Goal: Task Accomplishment & Management: Use online tool/utility

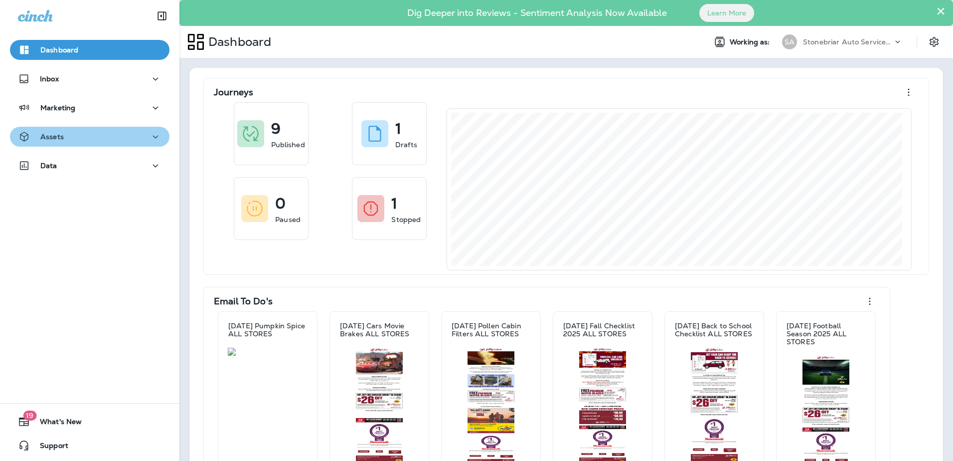
click at [108, 133] on div "Assets" at bounding box center [90, 137] width 144 height 12
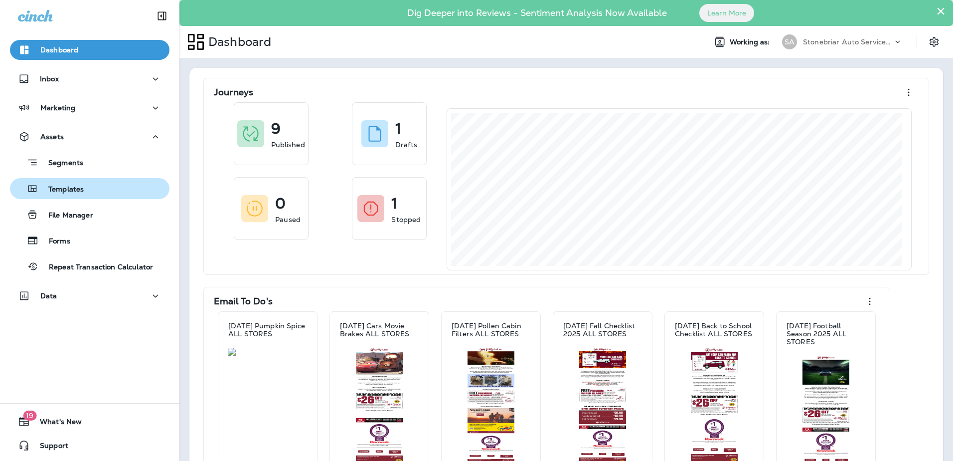
click at [93, 179] on button "Templates" at bounding box center [90, 188] width 160 height 21
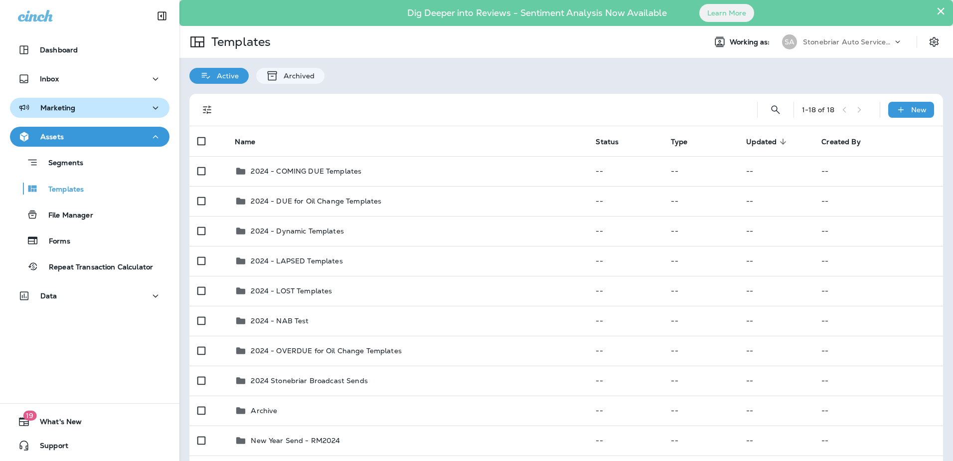
click at [72, 108] on p "Marketing" at bounding box center [57, 108] width 35 height 8
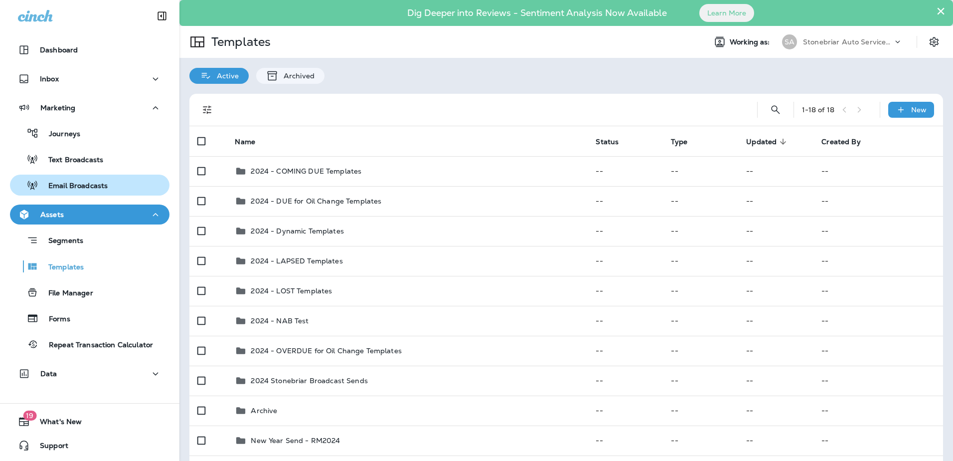
click at [79, 182] on p "Email Broadcasts" at bounding box center [72, 185] width 69 height 9
